Goal: Task Accomplishment & Management: Use online tool/utility

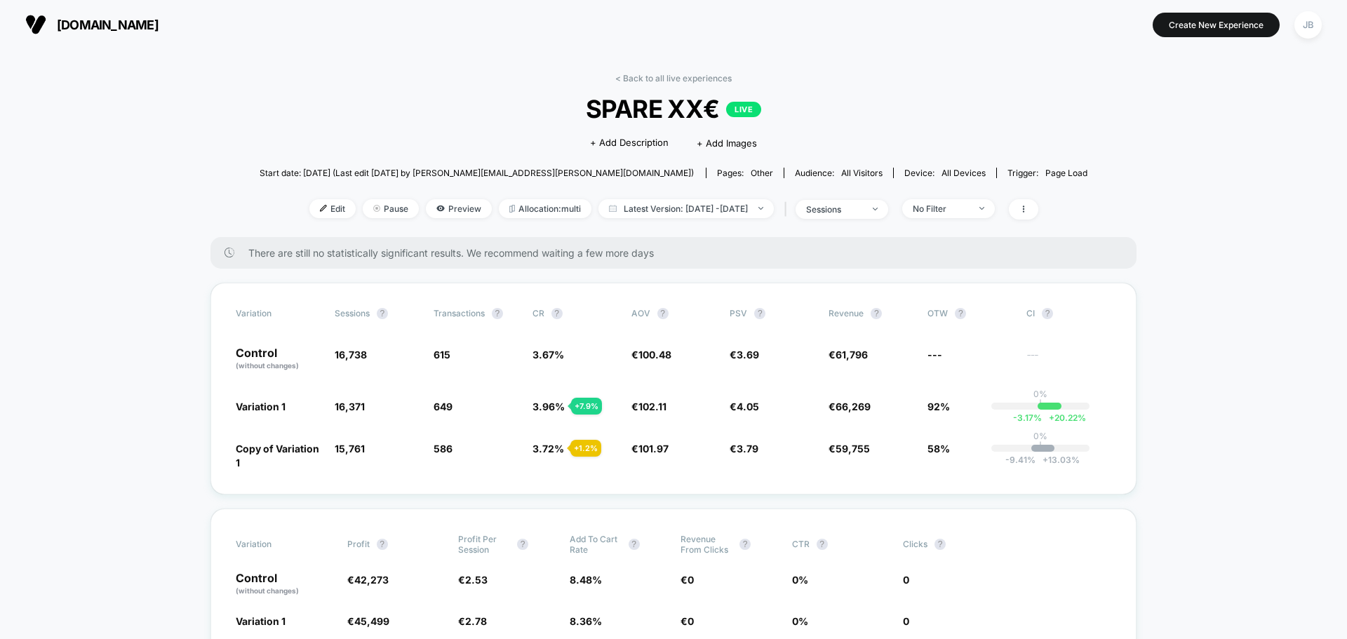
click at [105, 24] on span "[DOMAIN_NAME]" at bounding box center [108, 25] width 102 height 15
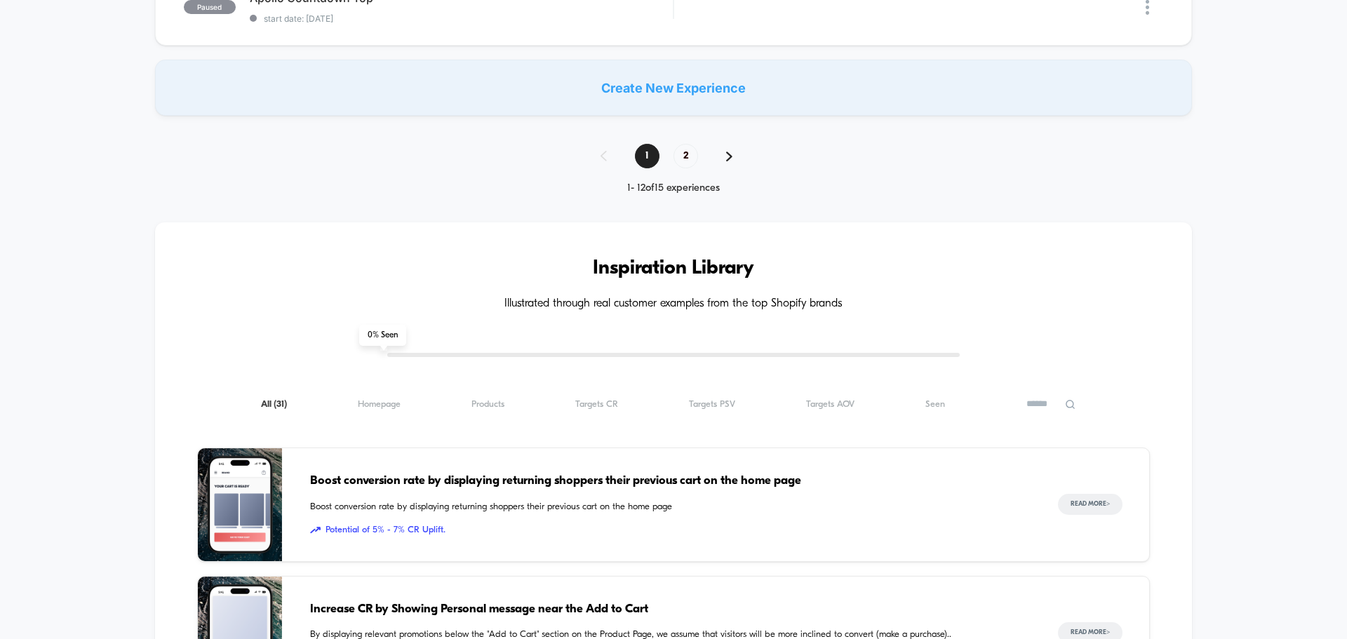
scroll to position [1052, 0]
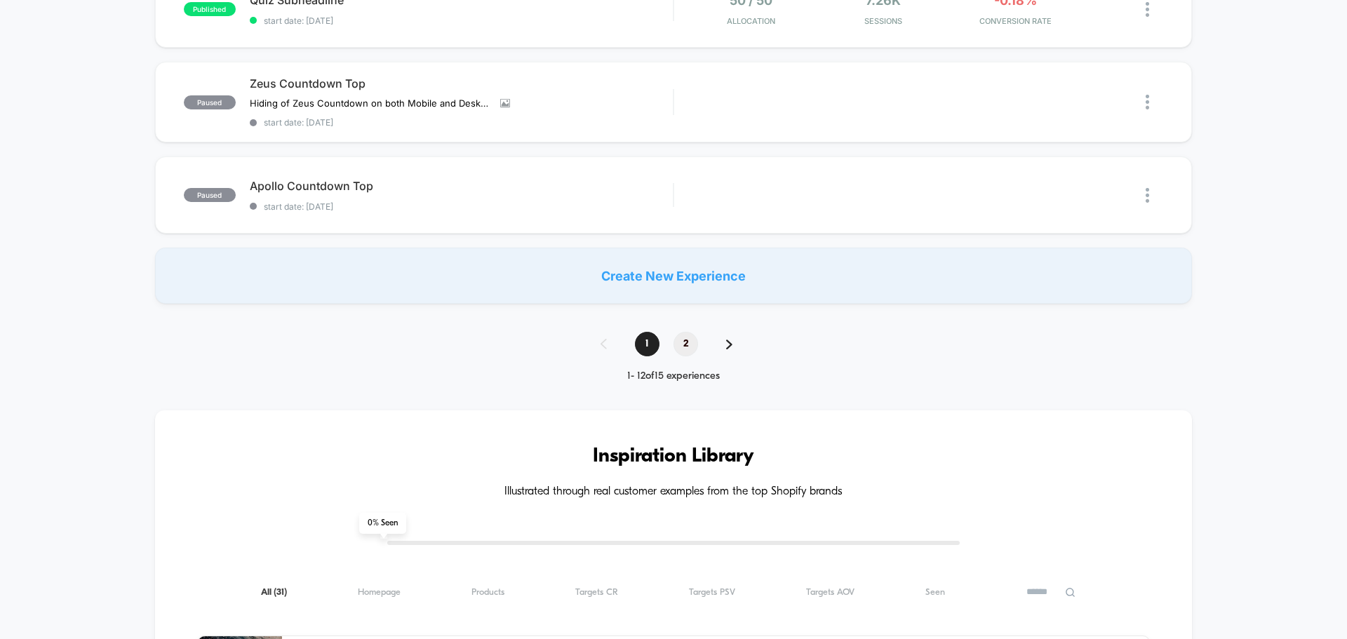
click at [685, 344] on span "2" at bounding box center [685, 344] width 25 height 25
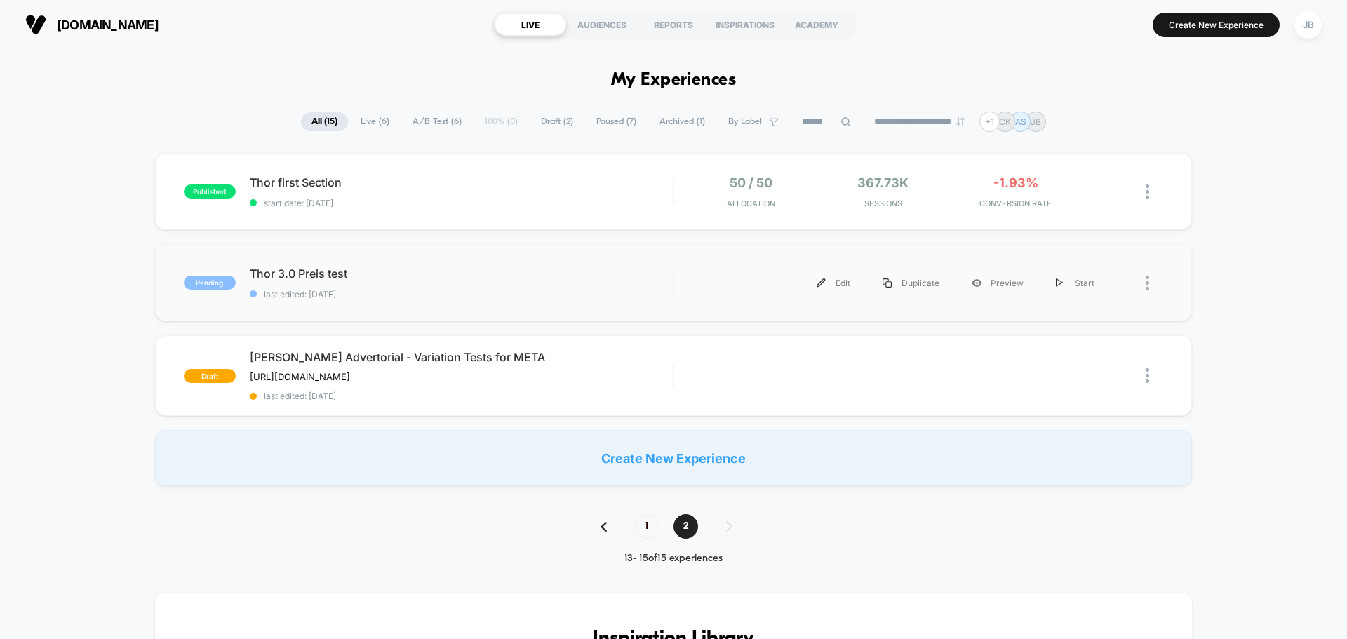
click at [1143, 287] on div at bounding box center [1136, 283] width 53 height 32
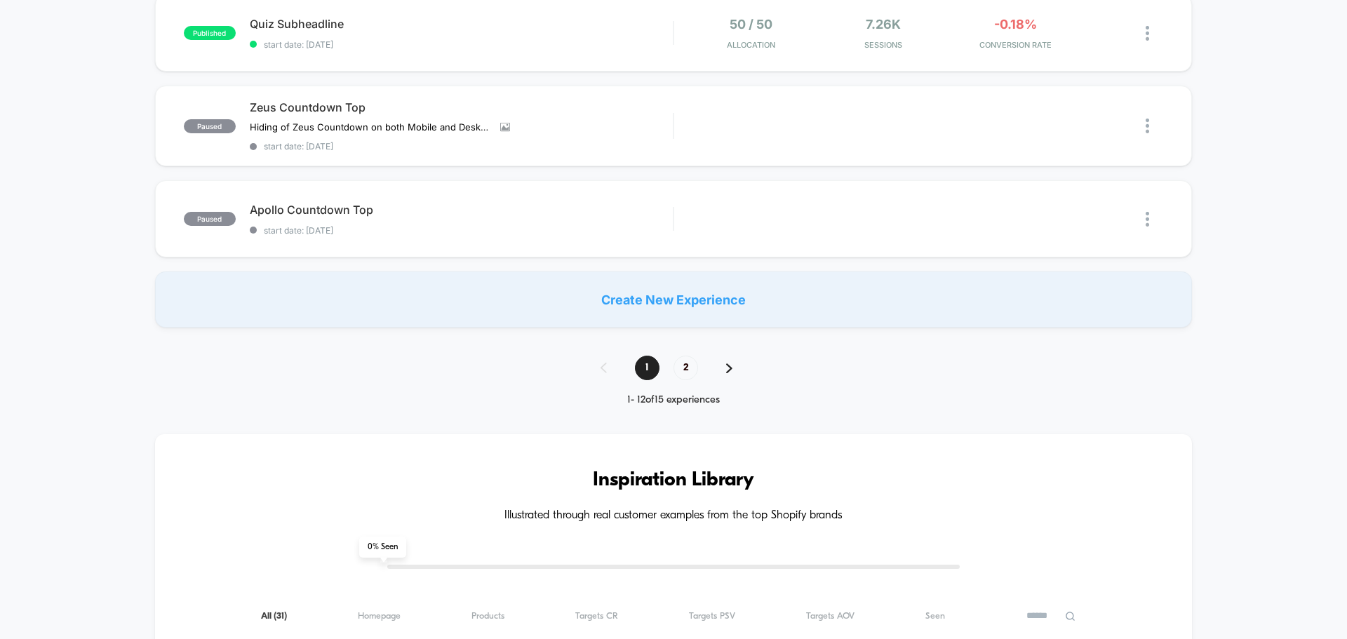
scroll to position [982, 0]
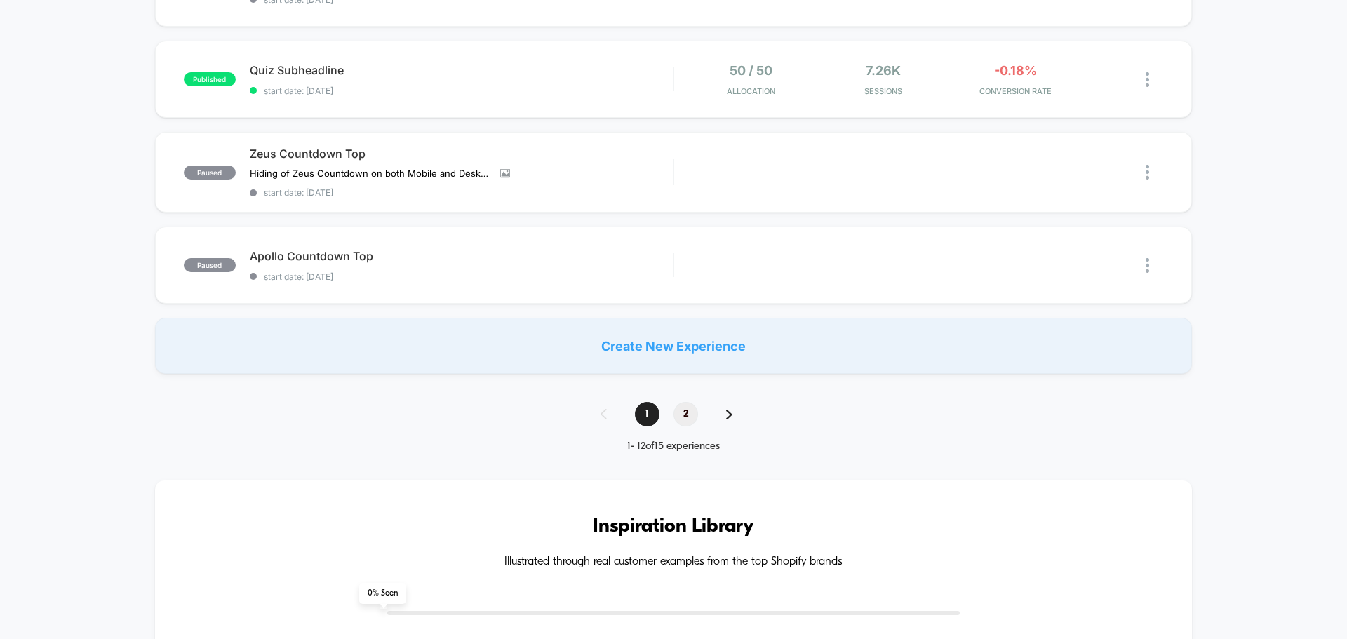
click at [682, 416] on span "2" at bounding box center [685, 414] width 25 height 25
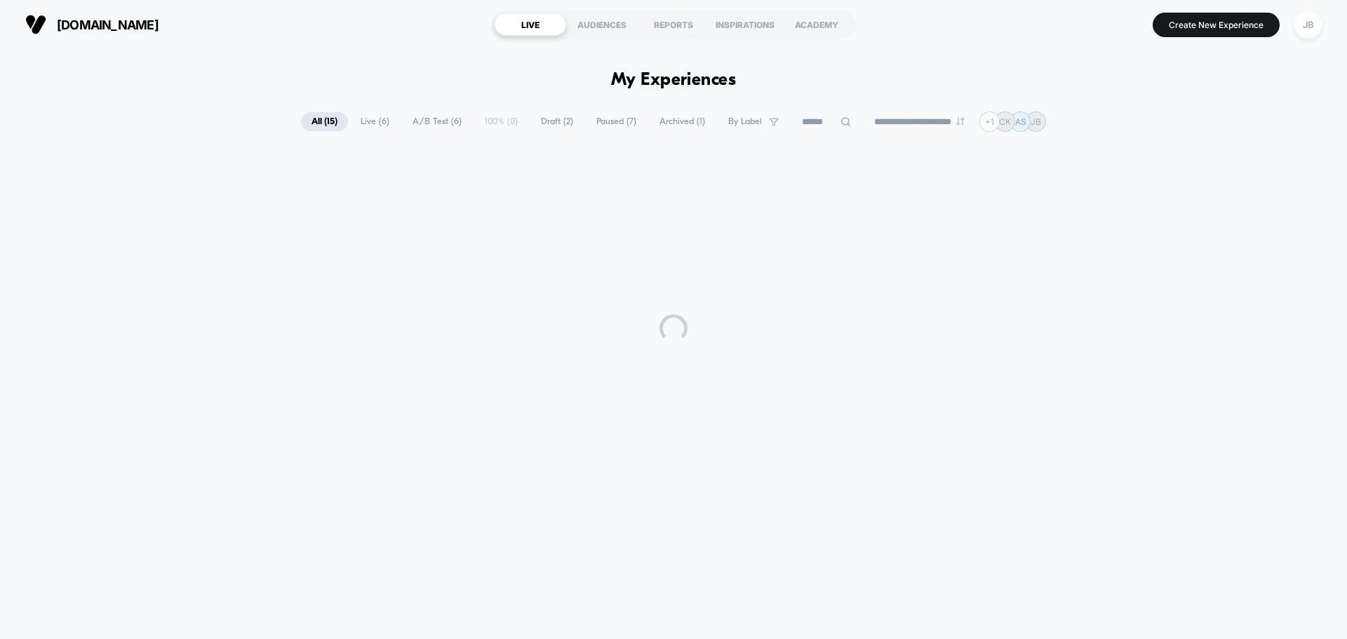
scroll to position [0, 0]
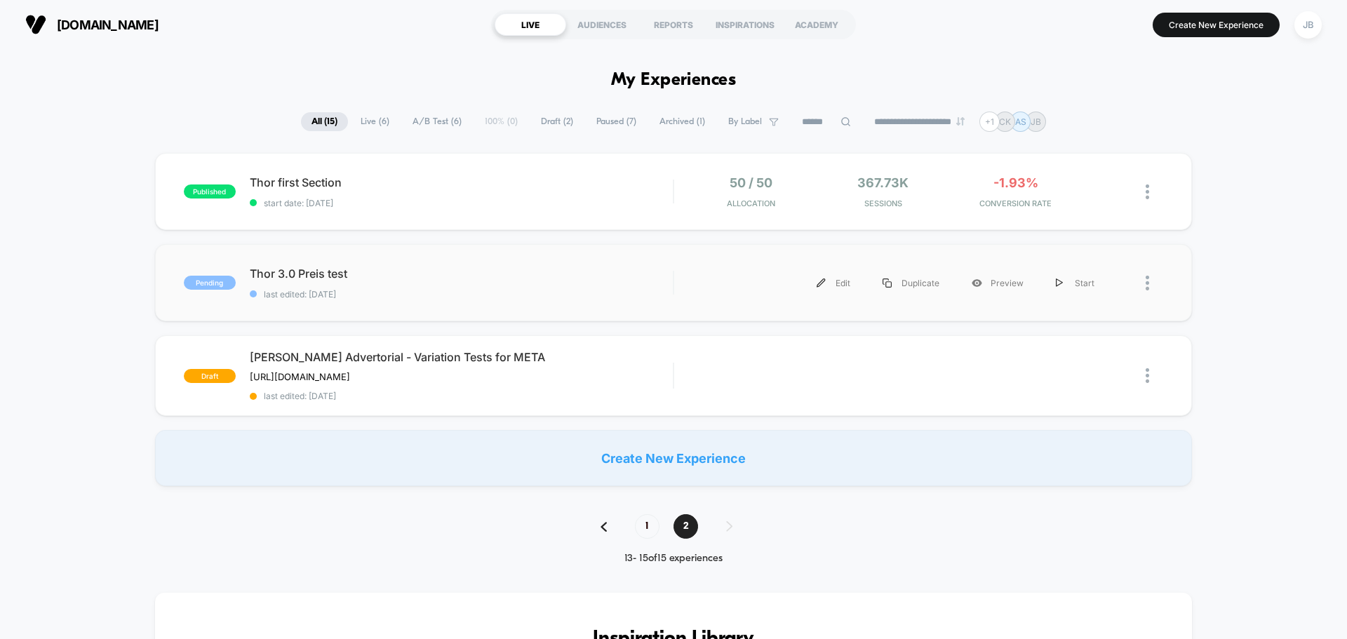
click at [1144, 283] on div at bounding box center [1136, 283] width 53 height 32
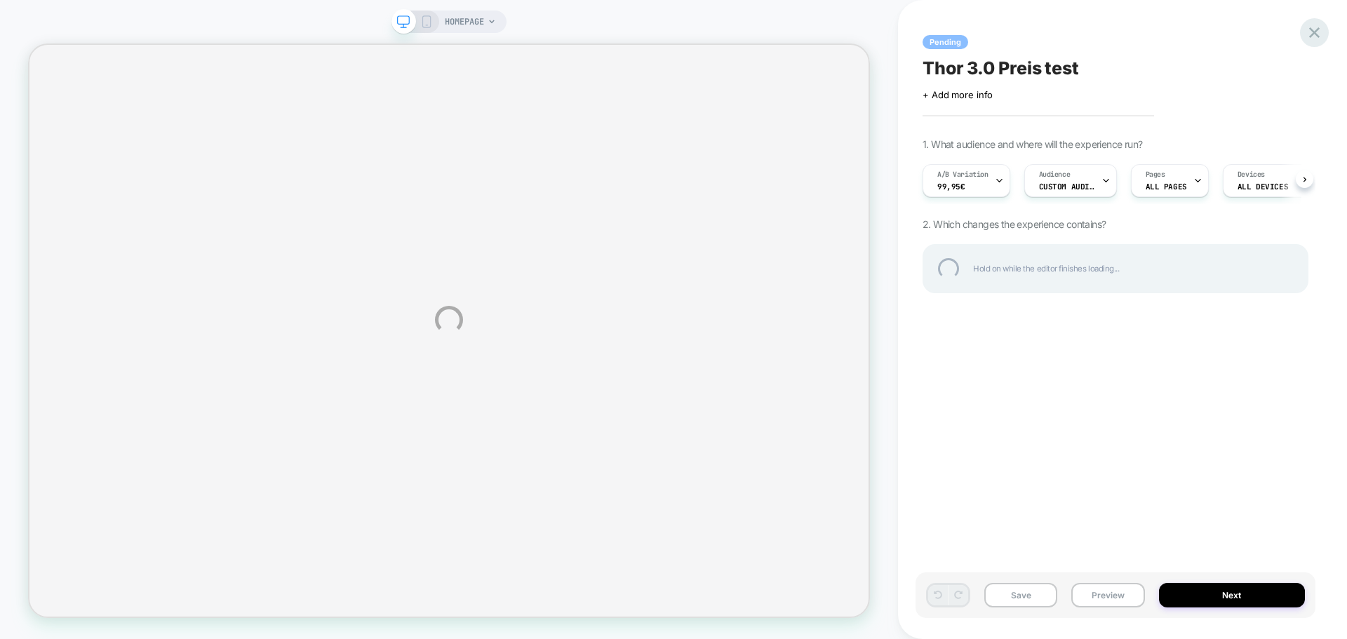
click at [1312, 36] on div at bounding box center [1314, 32] width 29 height 29
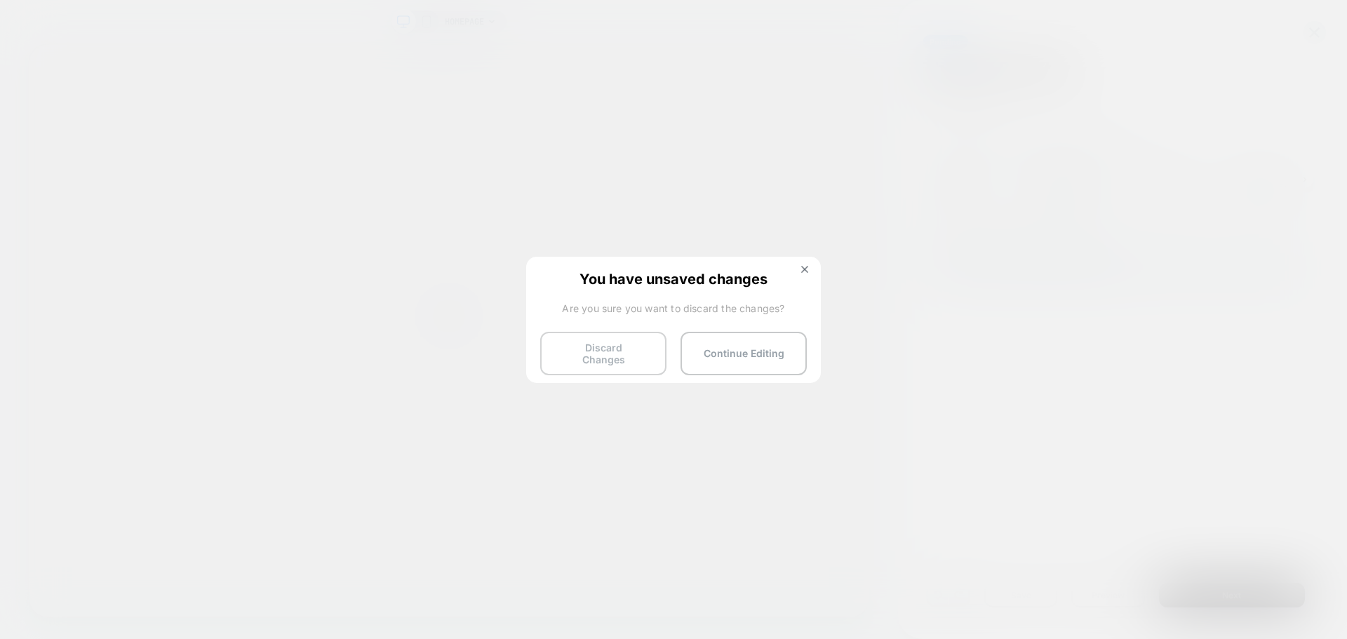
click at [629, 360] on button "Discard Changes" at bounding box center [603, 353] width 126 height 43
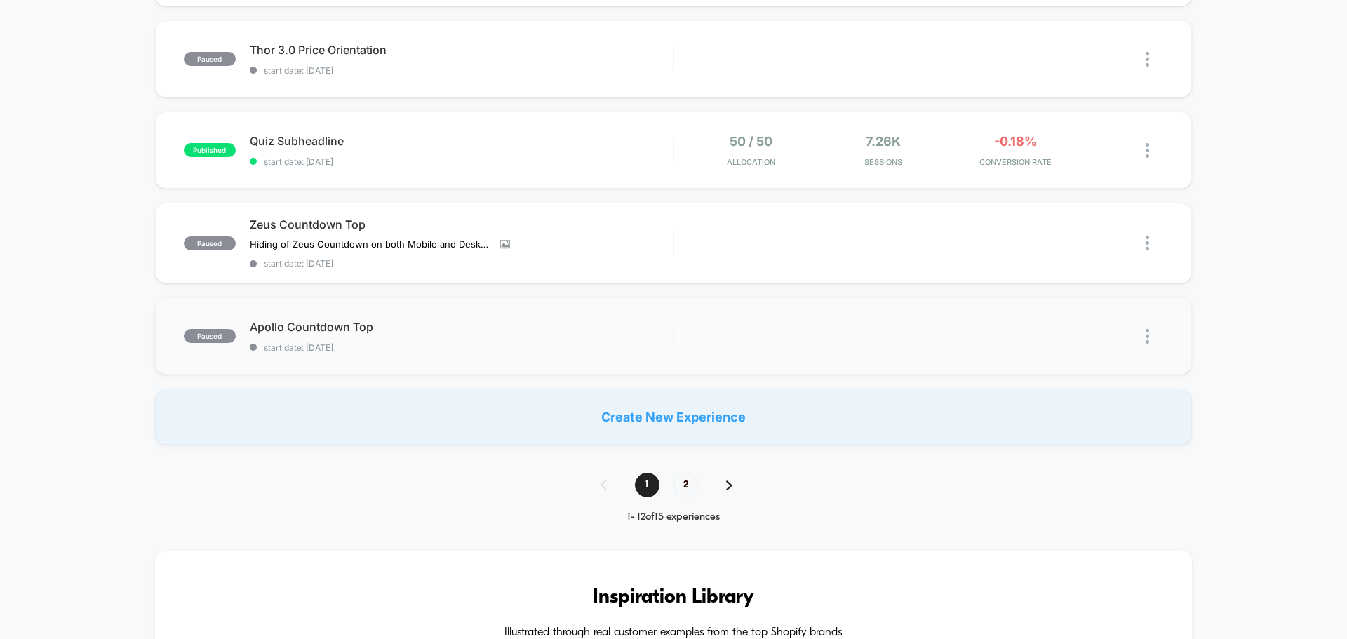
scroll to position [912, 0]
click at [675, 483] on span "2" at bounding box center [685, 484] width 25 height 25
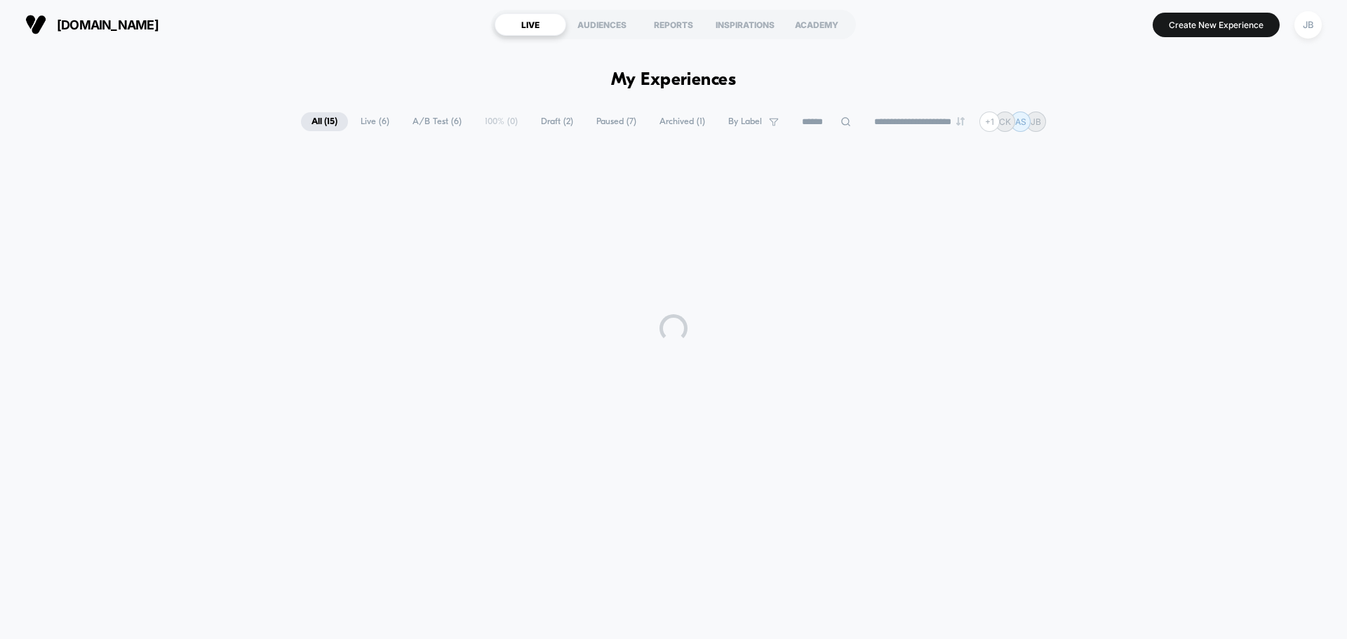
scroll to position [0, 0]
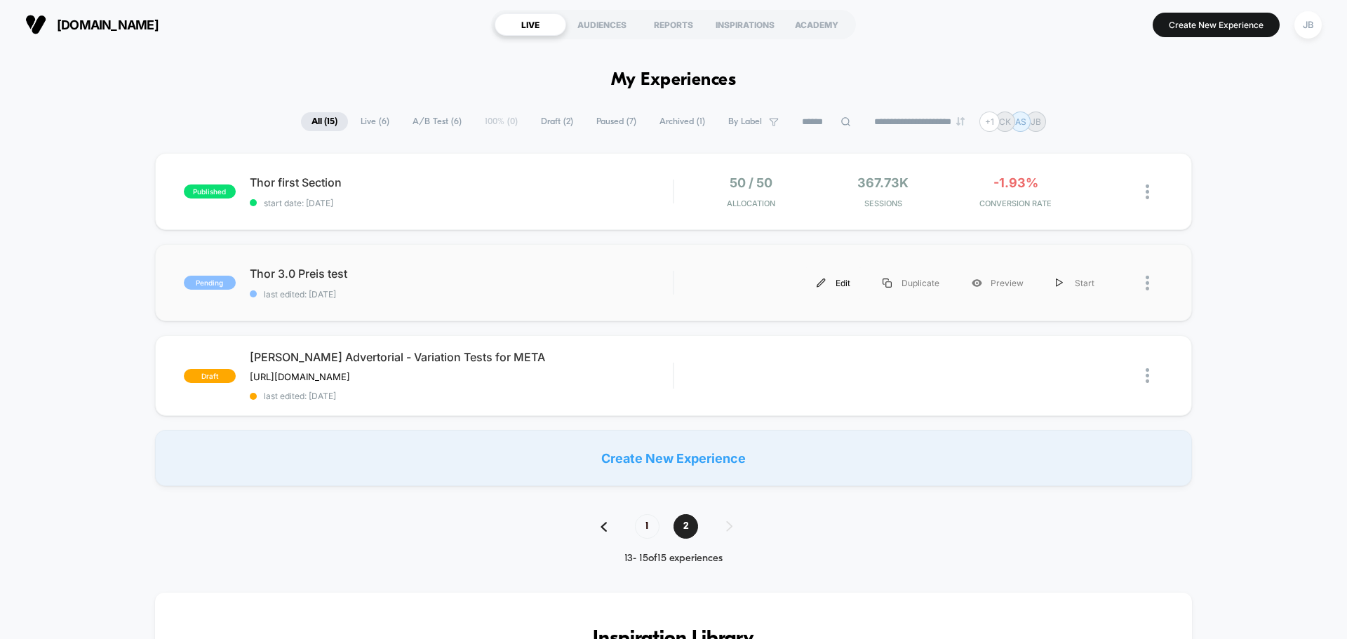
click at [838, 283] on div "Edit" at bounding box center [833, 283] width 66 height 32
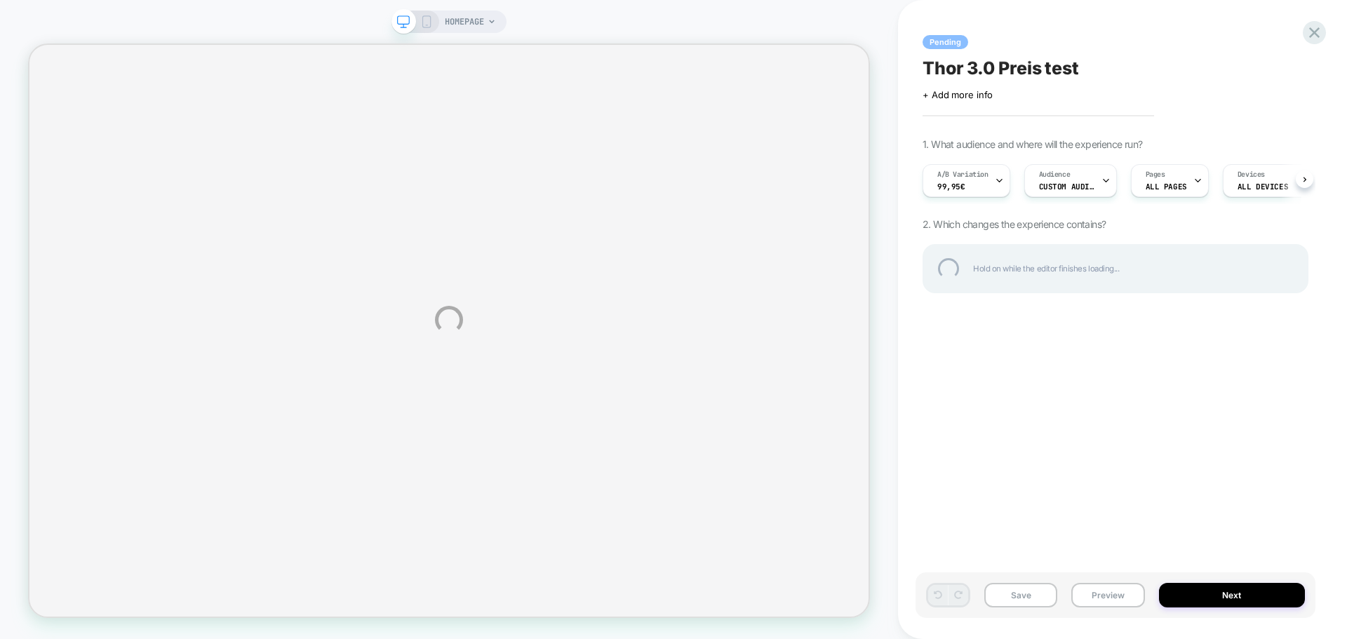
click at [1318, 50] on div "HOMEPAGE Pending Thor 3.0 Preis test Click to edit experience details + Add mor…" at bounding box center [673, 319] width 1347 height 639
click at [1312, 34] on div at bounding box center [1314, 32] width 29 height 29
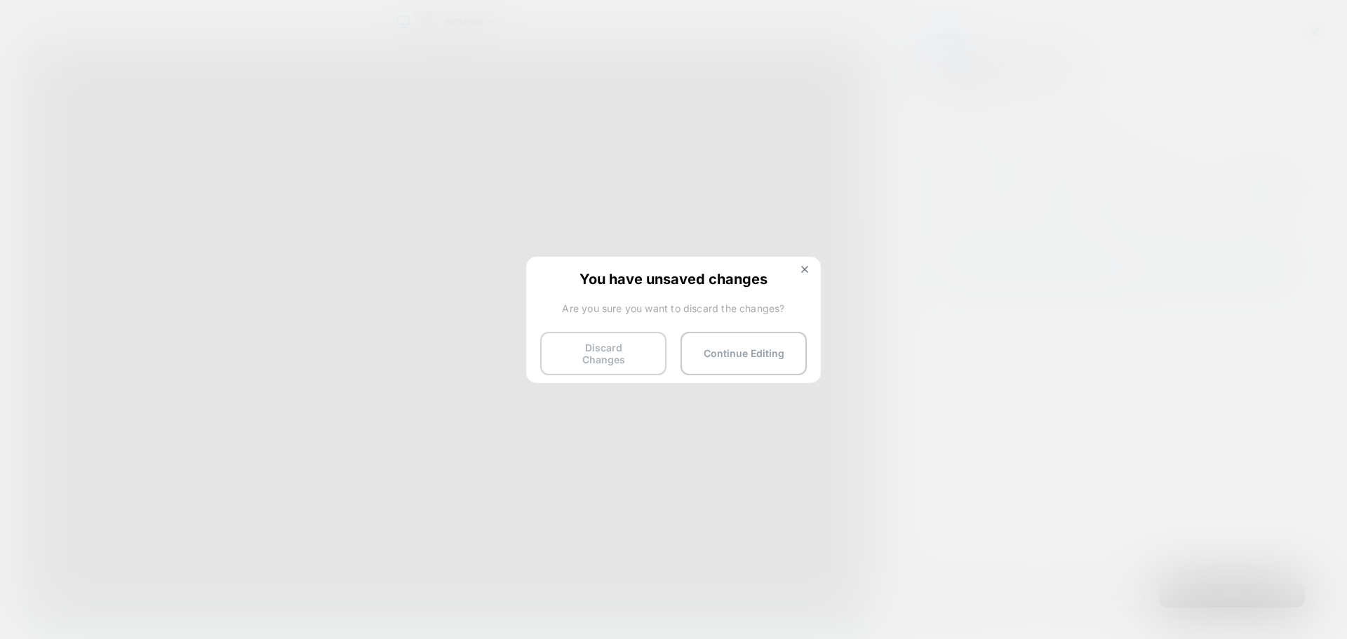
click at [612, 347] on button "Discard Changes" at bounding box center [603, 353] width 126 height 43
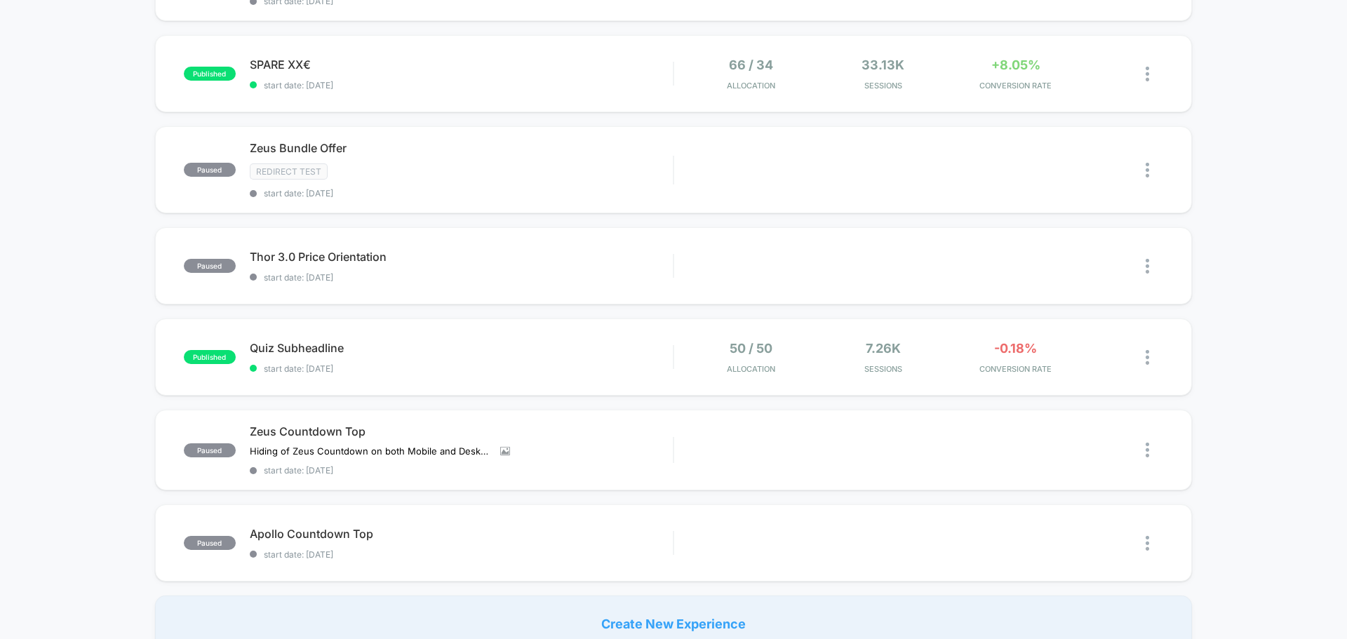
scroll to position [912, 0]
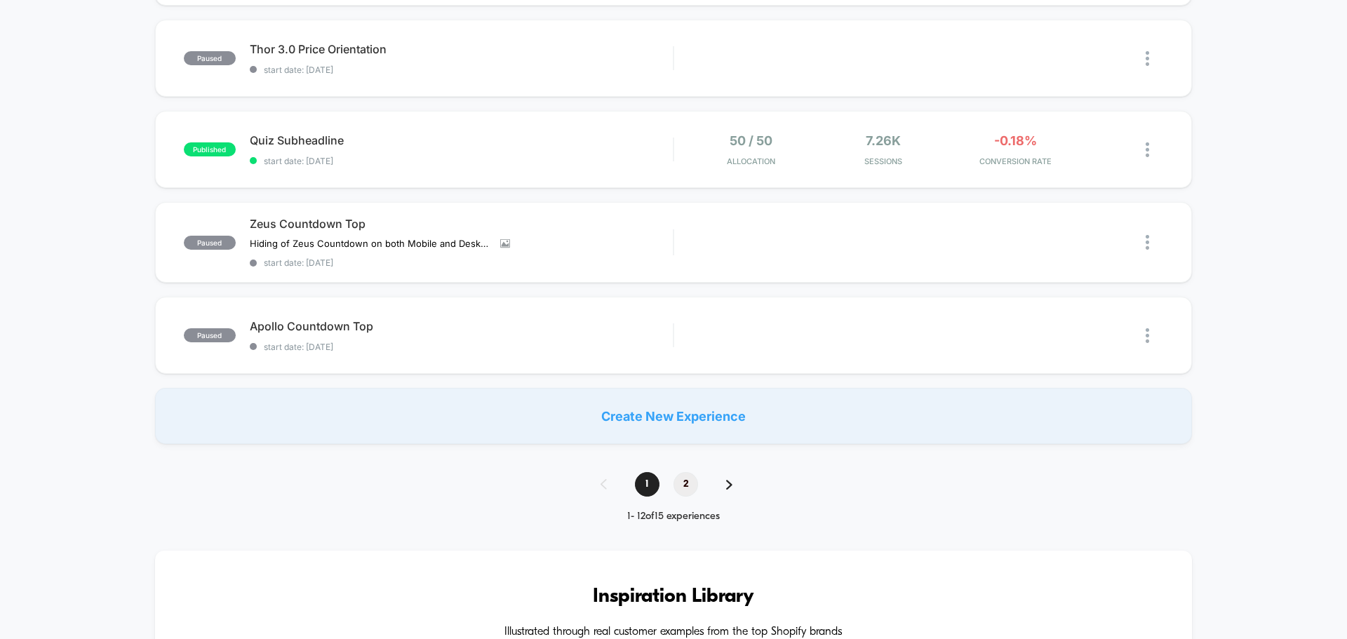
click at [684, 492] on span "2" at bounding box center [685, 484] width 25 height 25
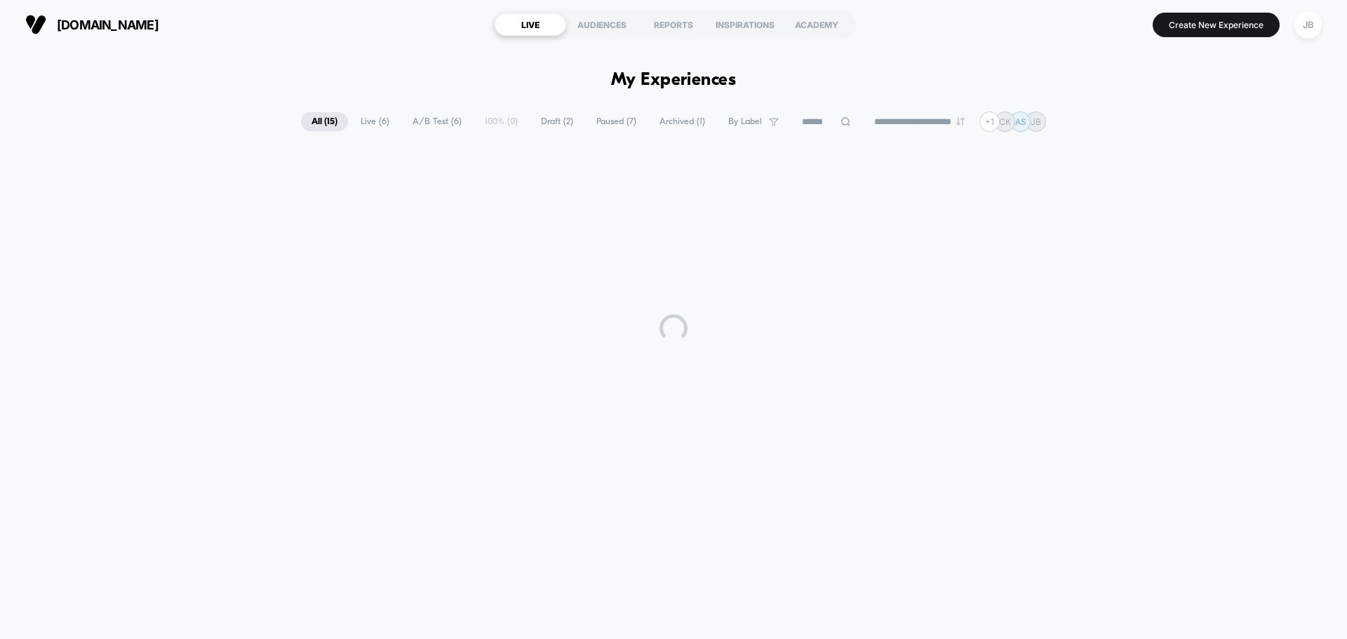
scroll to position [0, 0]
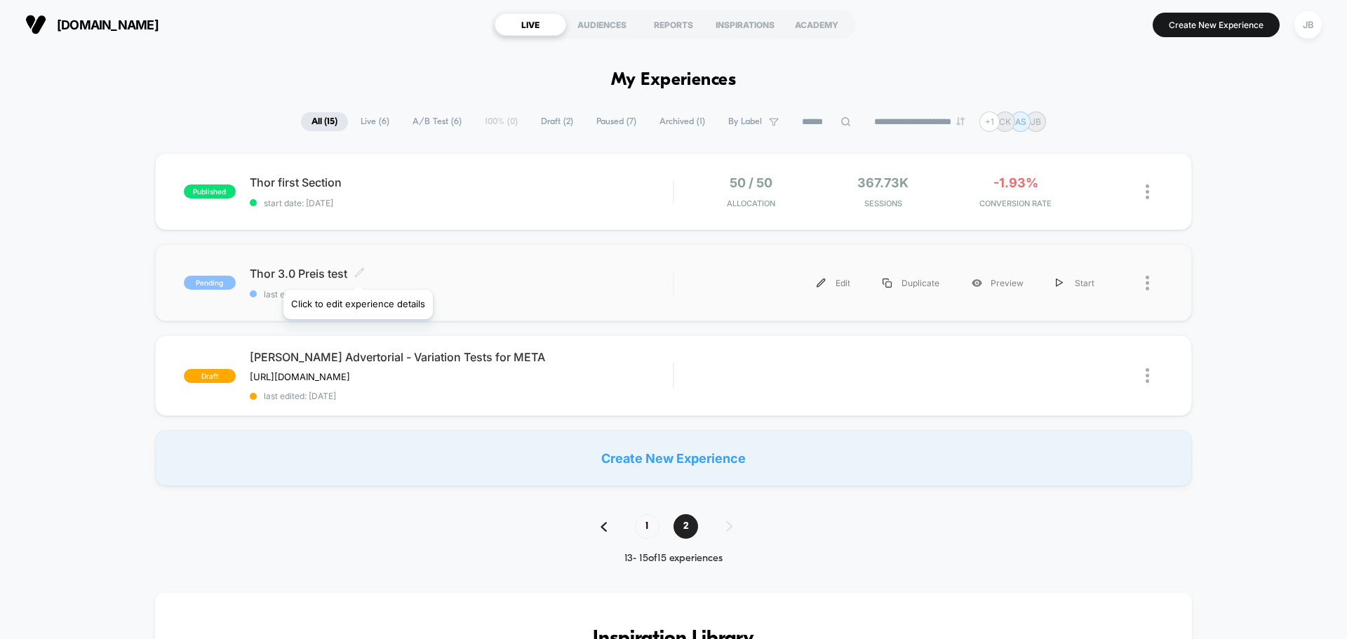
click at [357, 272] on icon at bounding box center [359, 272] width 11 height 11
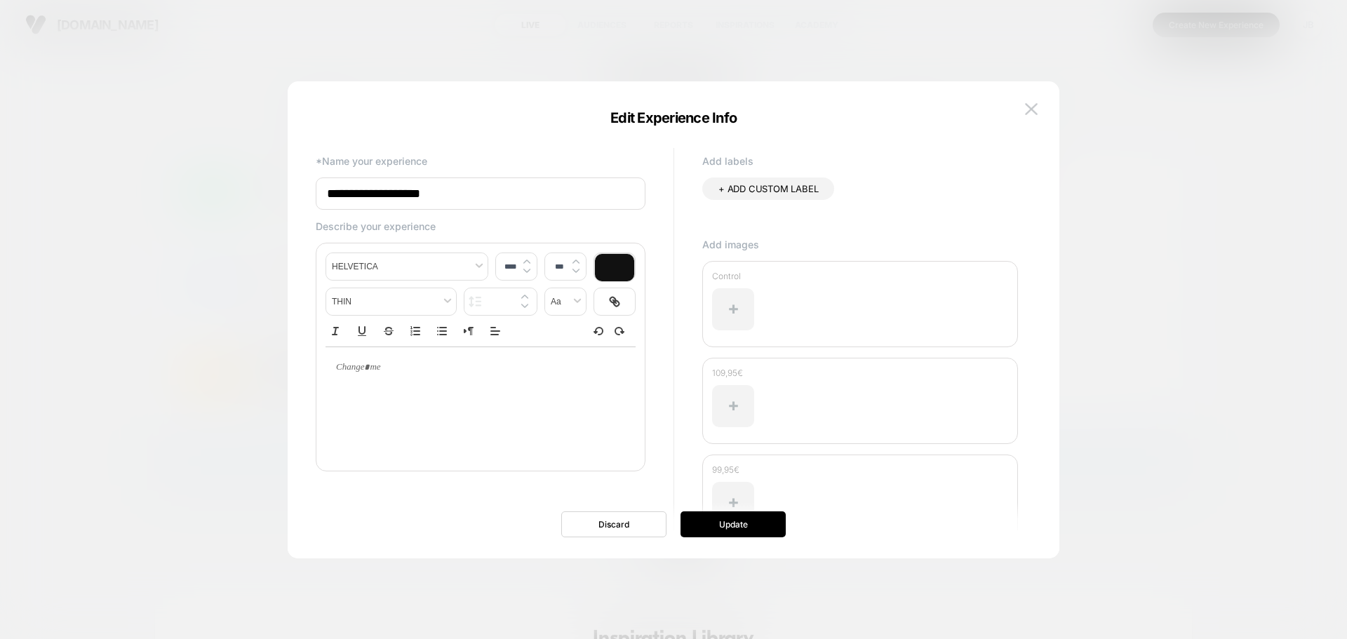
click at [229, 303] on div at bounding box center [673, 319] width 1347 height 639
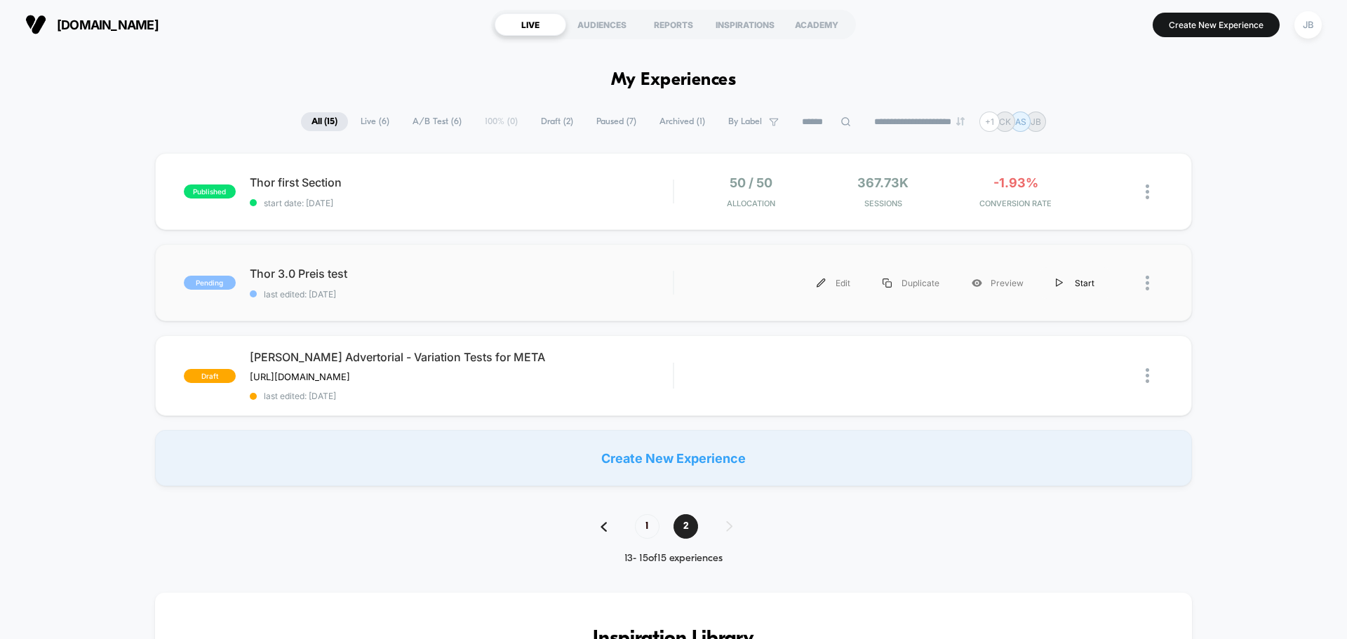
click at [1080, 286] on div "Start" at bounding box center [1075, 283] width 71 height 32
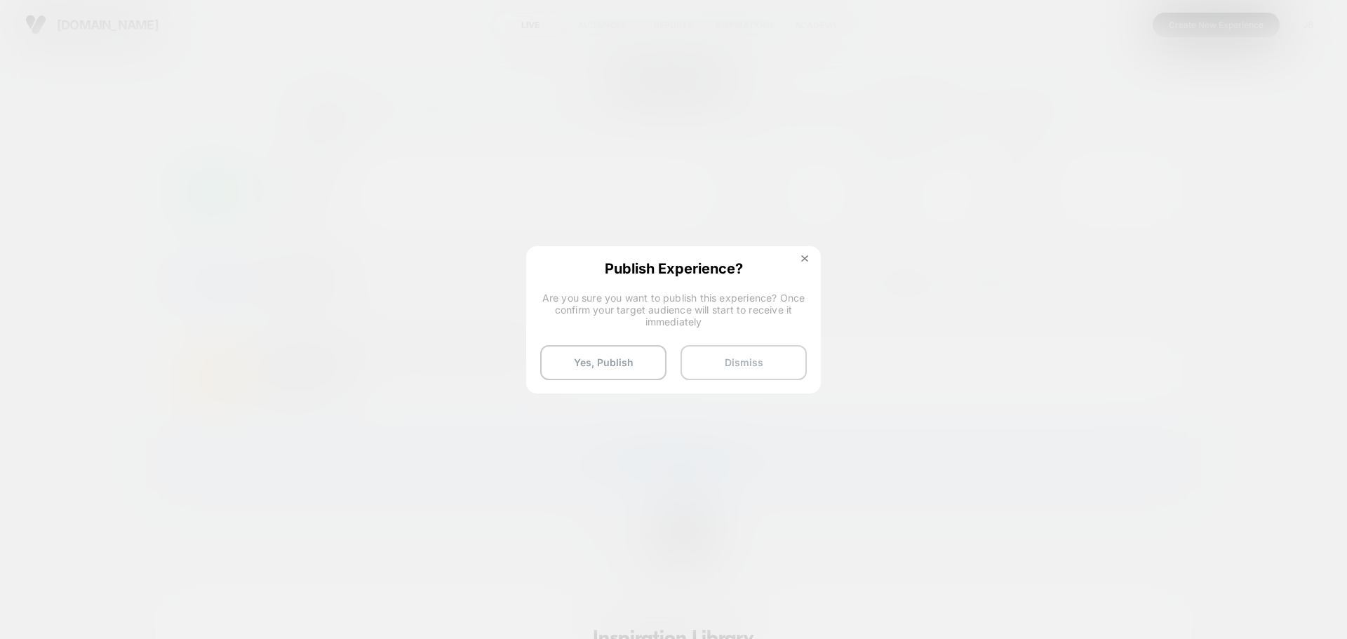
click at [709, 359] on button "Dismiss" at bounding box center [743, 362] width 126 height 35
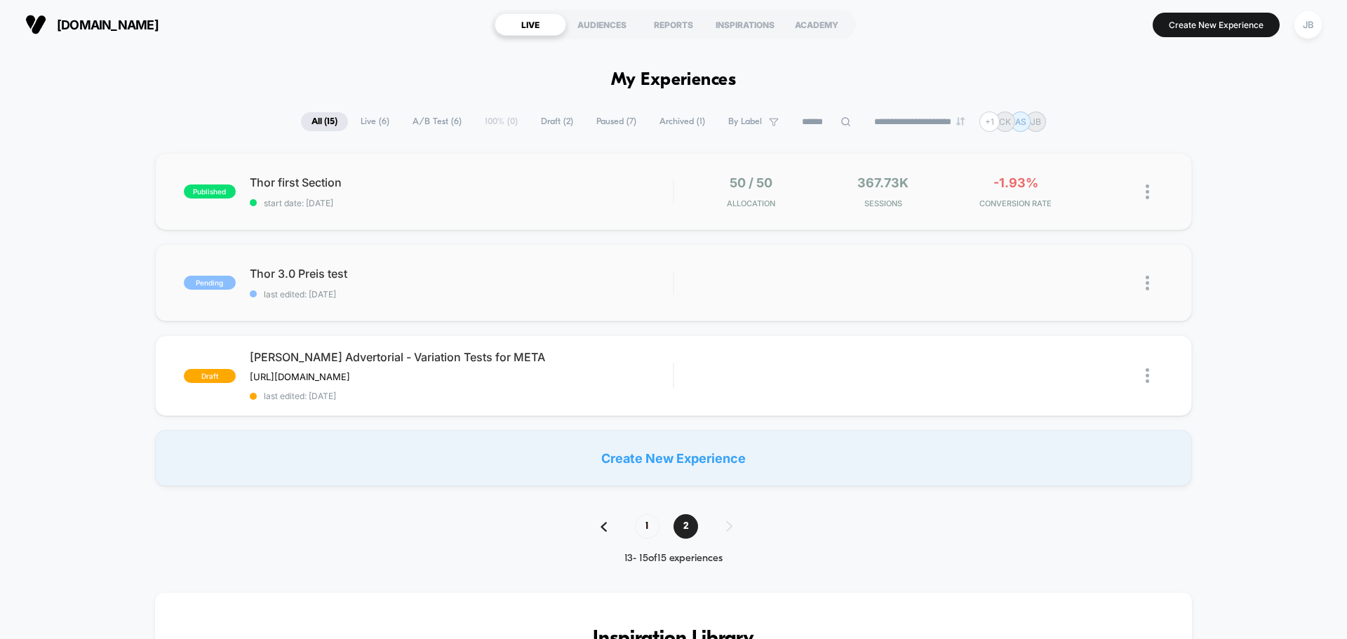
click at [1148, 191] on img at bounding box center [1148, 191] width 4 height 15
click at [1087, 178] on div "Pause" at bounding box center [1075, 176] width 126 height 32
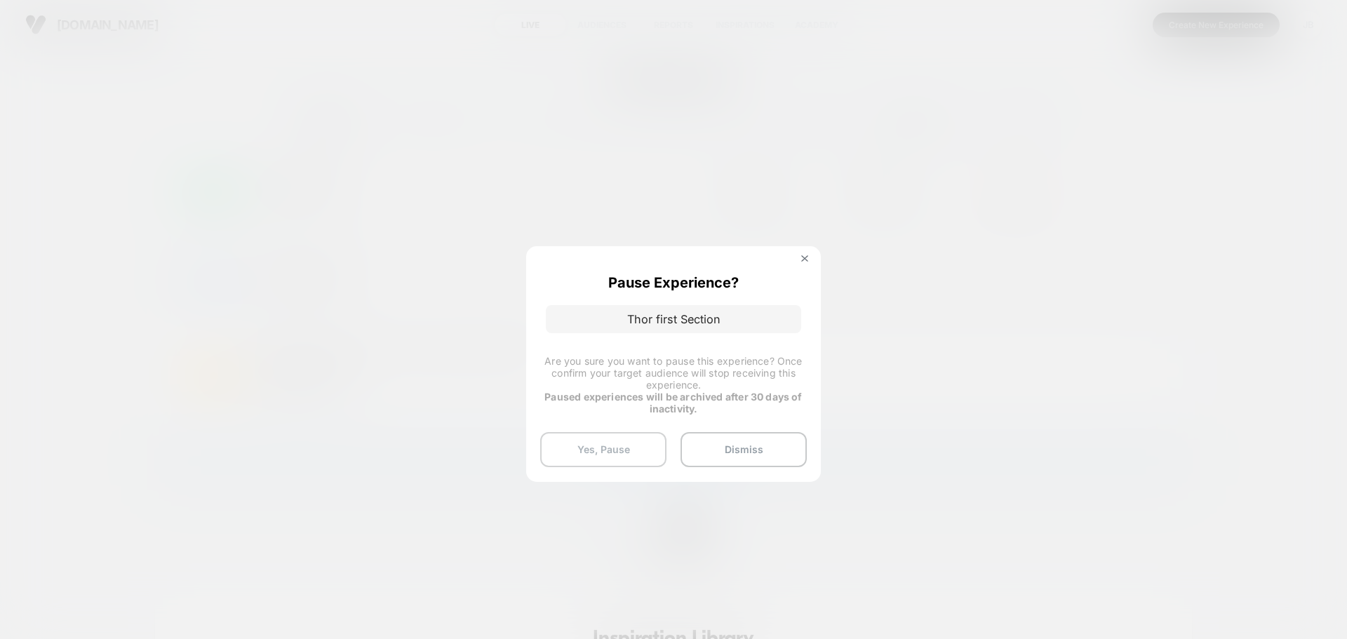
click at [631, 449] on button "Yes, Pause" at bounding box center [603, 449] width 126 height 35
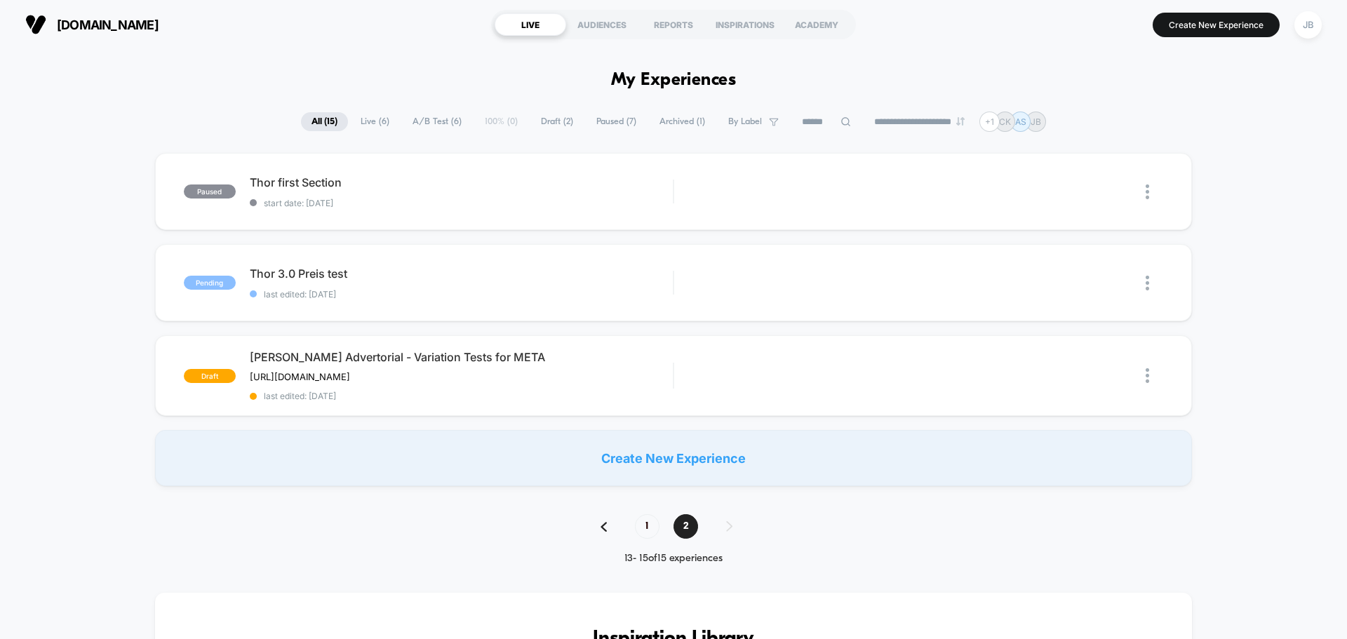
click at [1236, 443] on div "paused Thor first Section start date: [DATE] Edit Duplicate Preview Start Pendi…" at bounding box center [673, 319] width 1347 height 333
